Goal: Navigation & Orientation: Find specific page/section

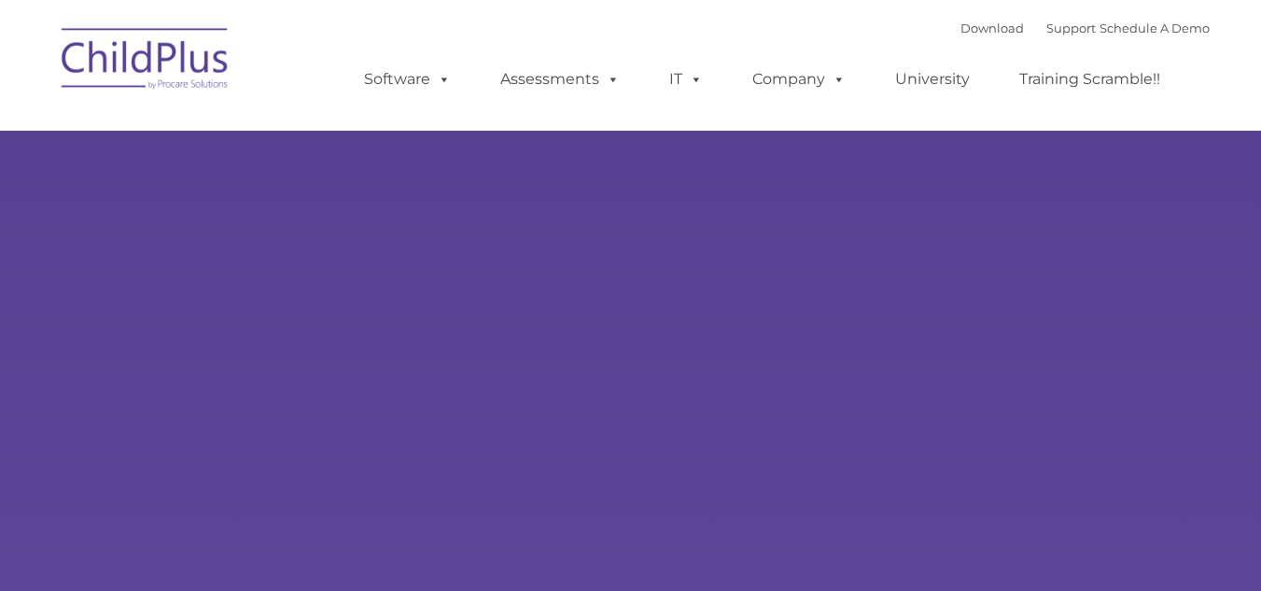
select select "MEDIUM"
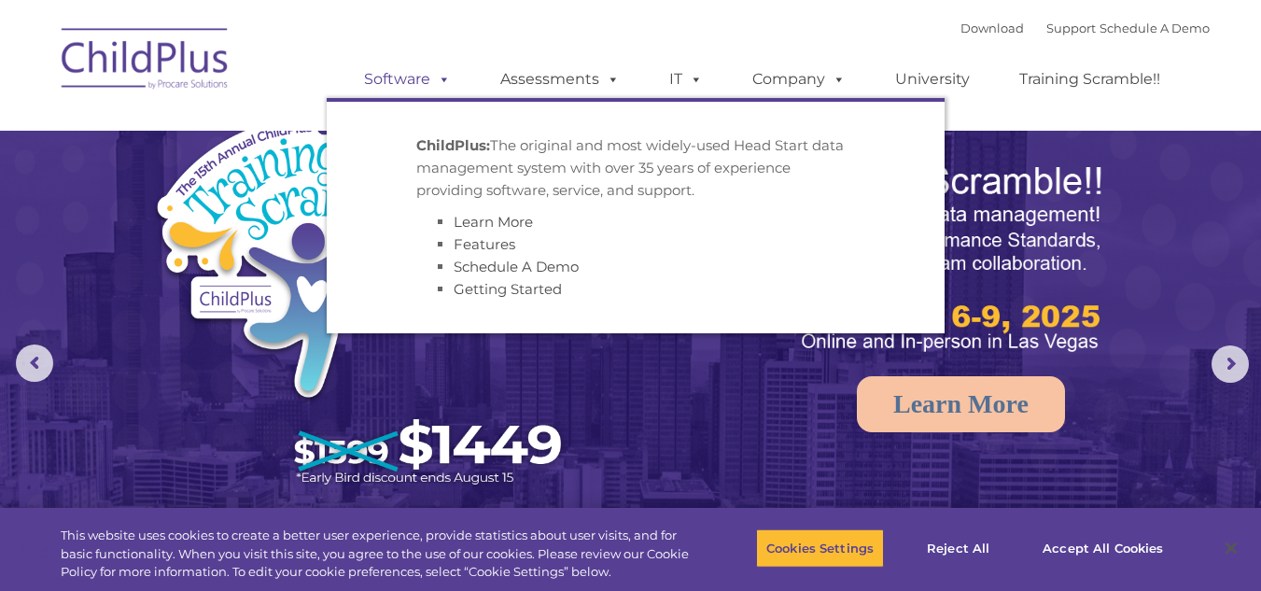
click at [411, 81] on link "Software" at bounding box center [407, 79] width 124 height 37
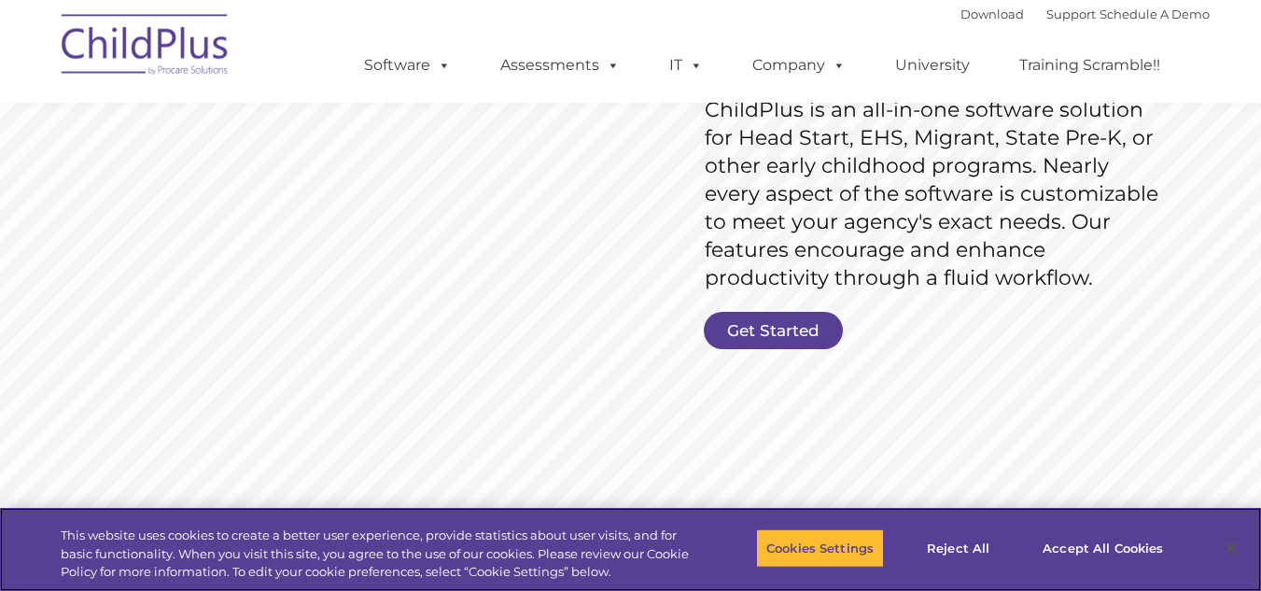
scroll to position [326, 0]
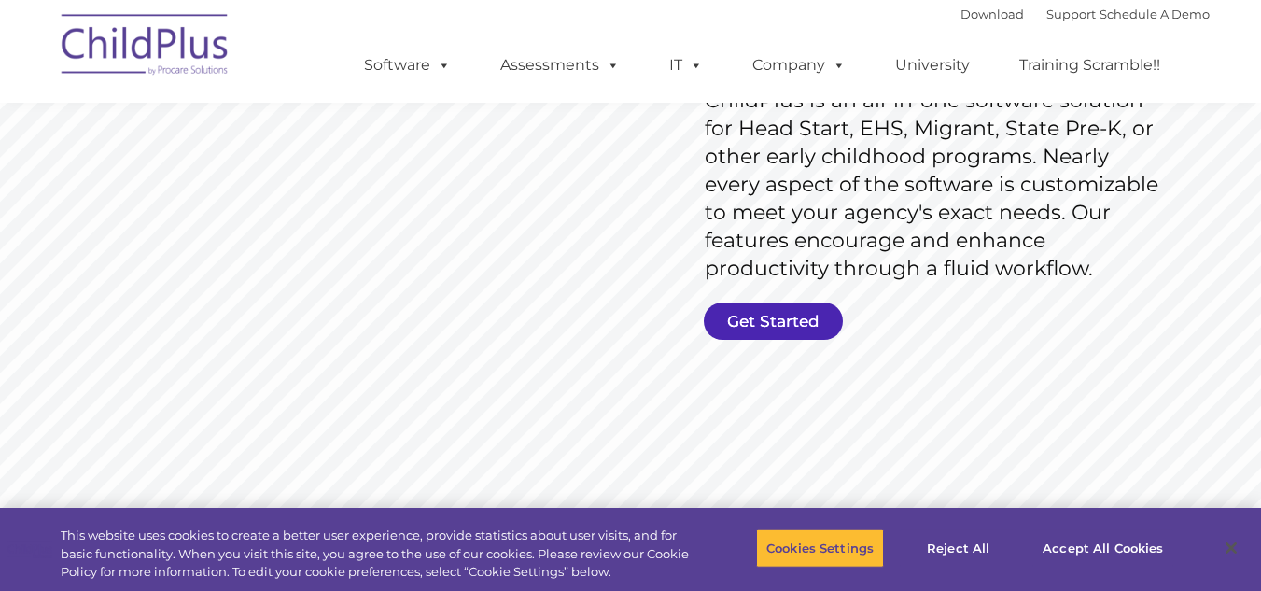
click at [764, 326] on link "Get Started" at bounding box center [773, 320] width 139 height 37
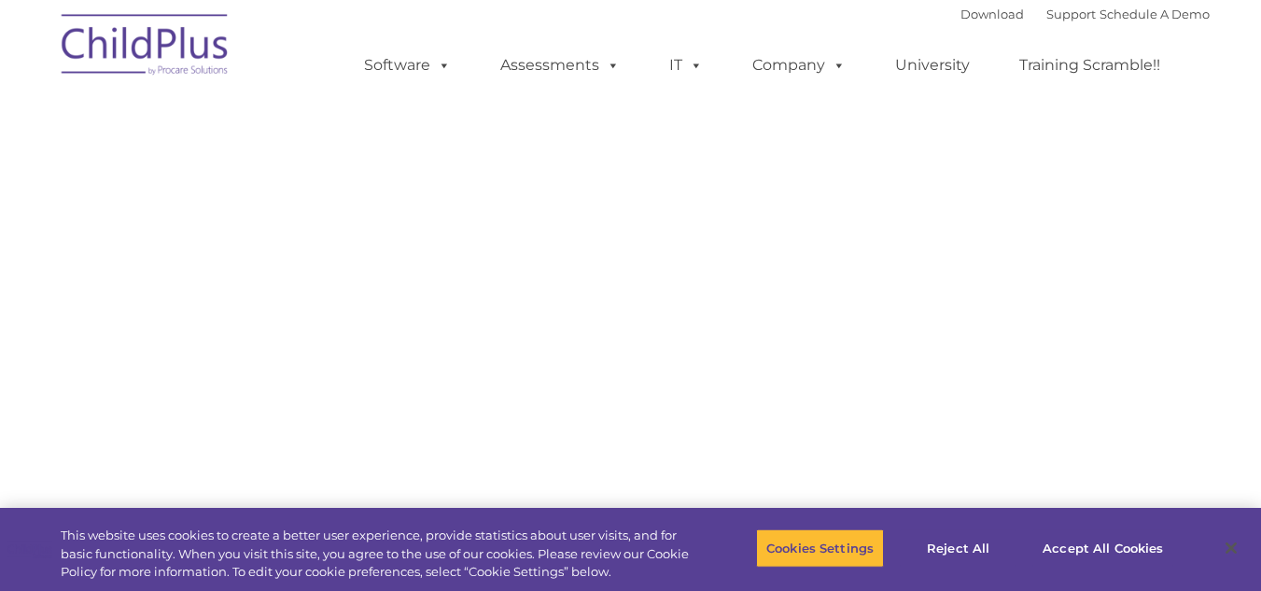
select select "MEDIUM"
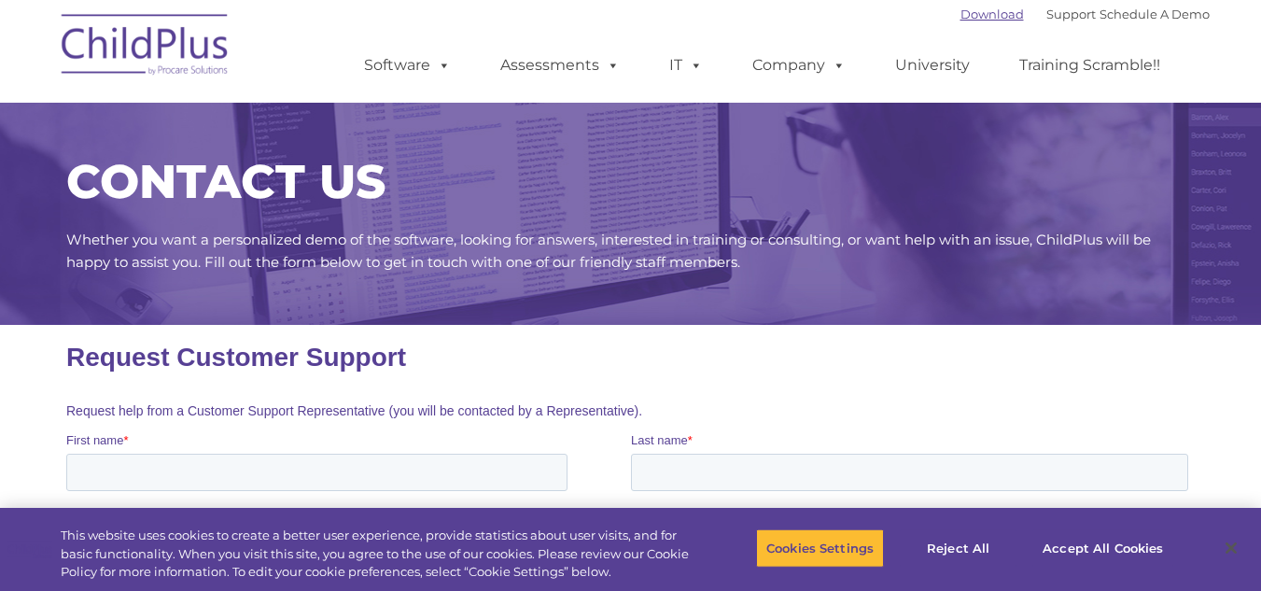
click at [960, 11] on link "Download" at bounding box center [991, 14] width 63 height 15
